Goal: Find specific page/section

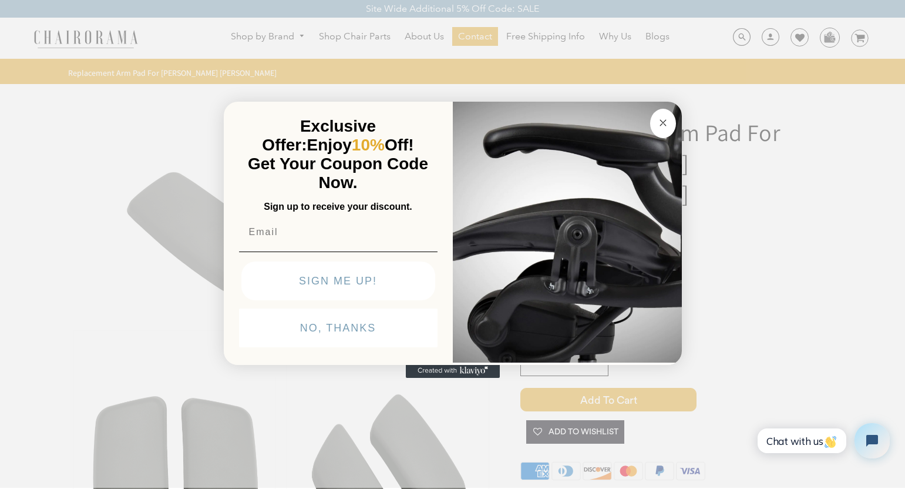
click at [661, 119] on circle "Close dialog" at bounding box center [663, 123] width 14 height 14
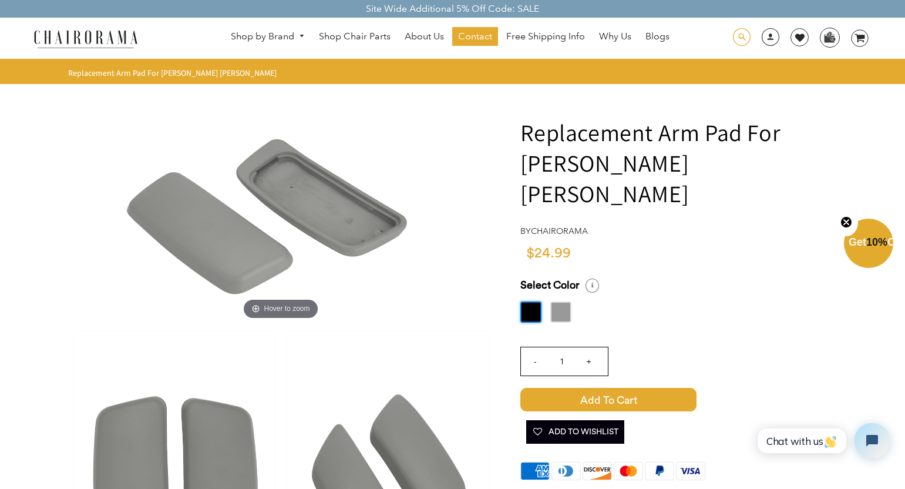
click at [737, 31] on span at bounding box center [742, 37] width 18 height 18
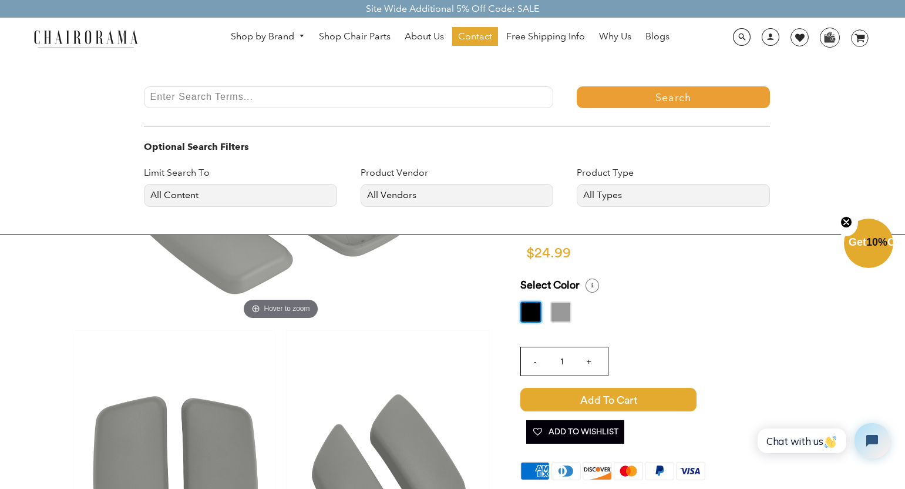
click at [480, 102] on input "Enter Search Terms..." at bounding box center [349, 97] width 410 height 22
type input "[PERSON_NAME] [PERSON_NAME]"
click at [577, 86] on button "Search" at bounding box center [673, 97] width 193 height 22
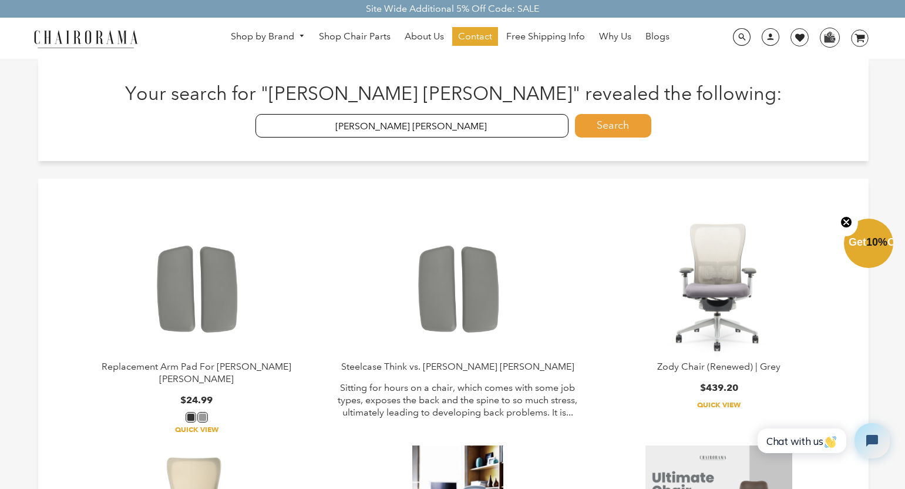
drag, startPoint x: 418, startPoint y: 128, endPoint x: 455, endPoint y: 125, distance: 37.1
click at [454, 125] on input "[PERSON_NAME] [PERSON_NAME]" at bounding box center [412, 125] width 314 height 23
type input "[PERSON_NAME]"
click at [575, 114] on button "Search" at bounding box center [613, 125] width 76 height 23
